Goal: Navigation & Orientation: Find specific page/section

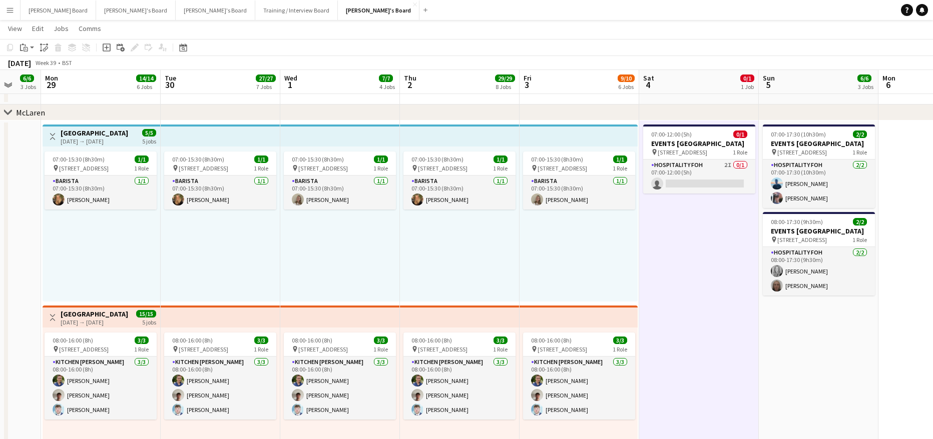
scroll to position [200, 0]
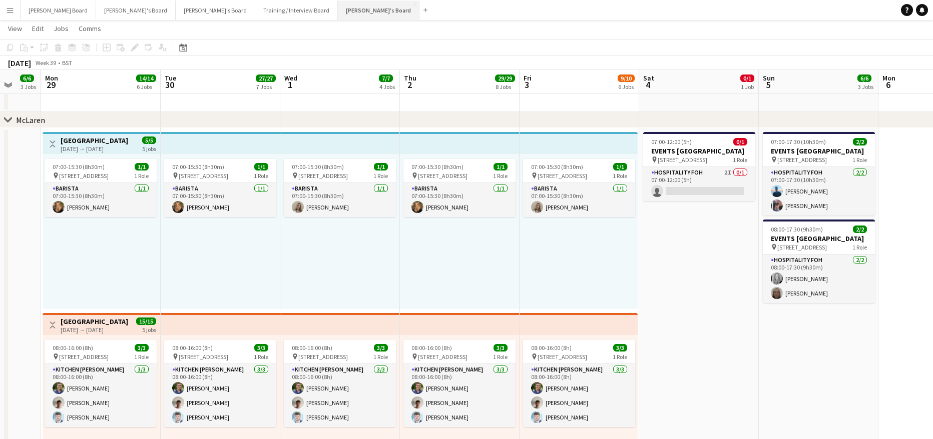
click at [338, 13] on button "Jakub's Board Close" at bounding box center [379, 11] width 82 height 20
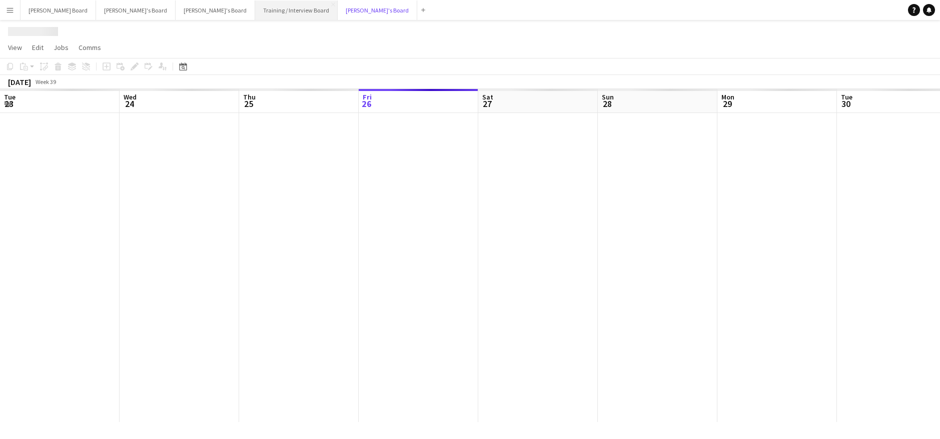
scroll to position [0, 239]
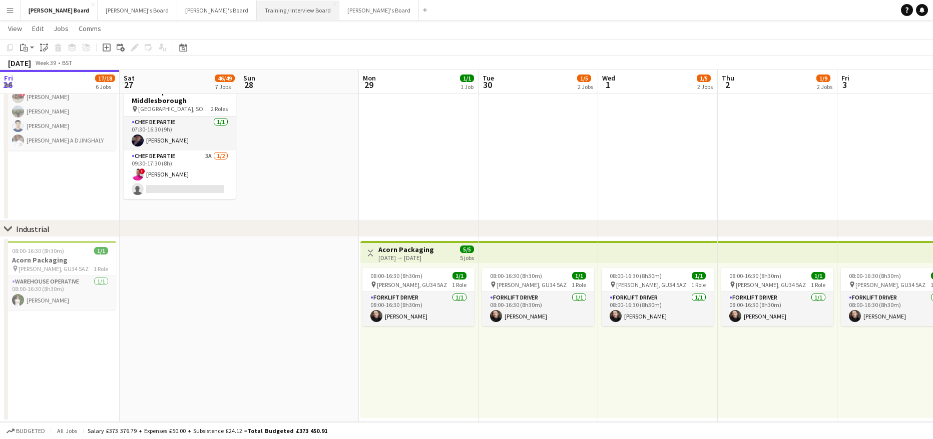
scroll to position [37, 0]
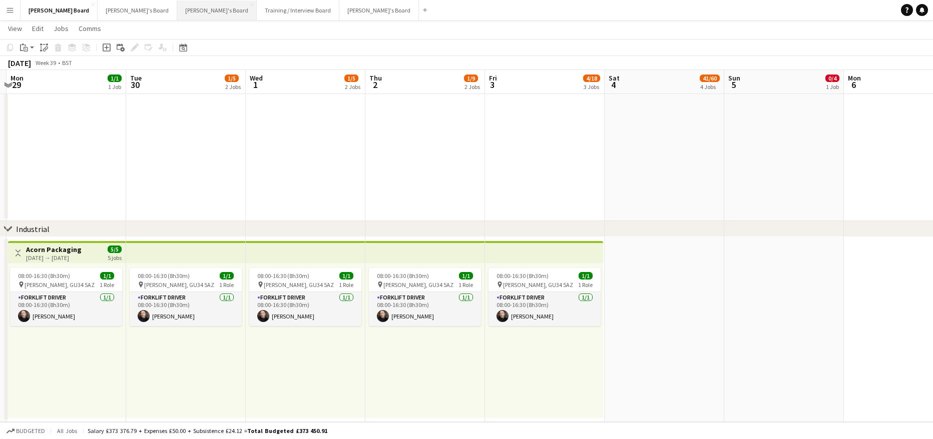
click at [177, 13] on button "Thomasina's Board Close" at bounding box center [217, 11] width 80 height 20
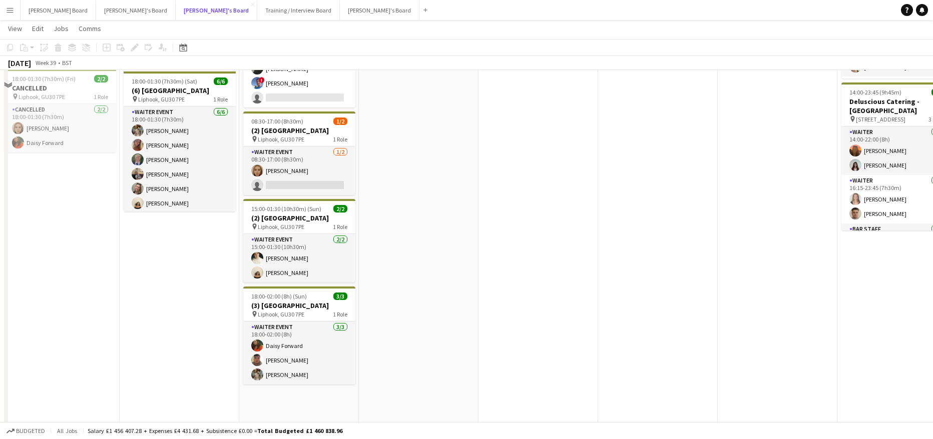
scroll to position [600, 0]
